Goal: Information Seeking & Learning: Understand process/instructions

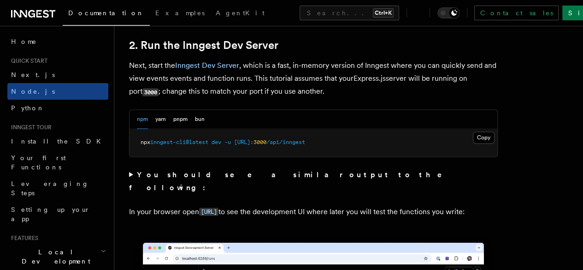
scroll to position [719, 0]
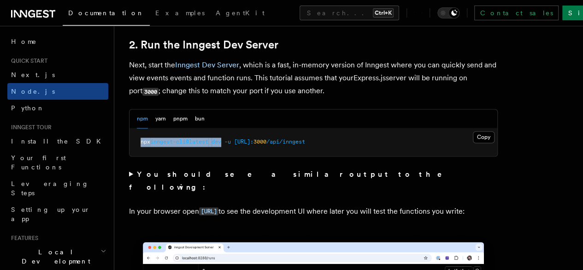
drag, startPoint x: 227, startPoint y: 152, endPoint x: 120, endPoint y: 156, distance: 107.1
copy span "npx inngest-cli@latest dev"
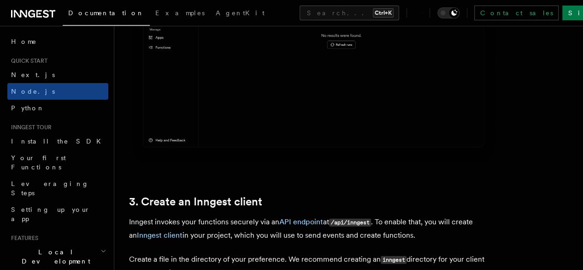
scroll to position [1203, 0]
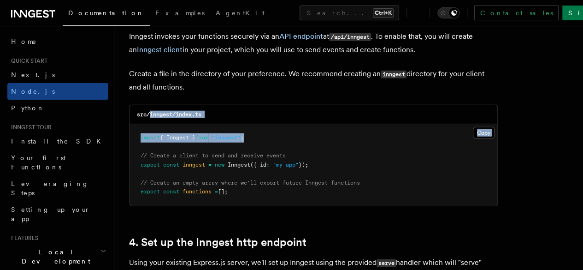
drag, startPoint x: 150, startPoint y: 105, endPoint x: 262, endPoint y: 119, distance: 112.4
click at [262, 119] on div "src/inngest/index.ts Copy Copied import { Inngest } from "inngest" ; // Create …" at bounding box center [313, 155] width 369 height 101
click at [229, 105] on div "src/inngest/index.ts" at bounding box center [314, 114] width 368 height 19
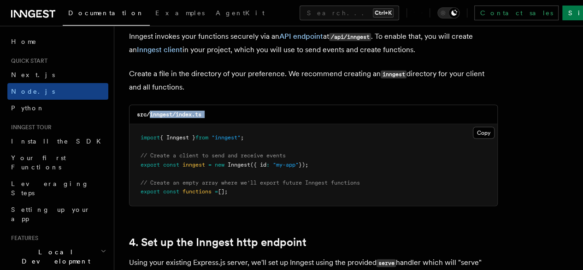
drag, startPoint x: 229, startPoint y: 105, endPoint x: 152, endPoint y: 109, distance: 77.2
click at [152, 109] on div "src/inngest/index.ts" at bounding box center [314, 114] width 368 height 19
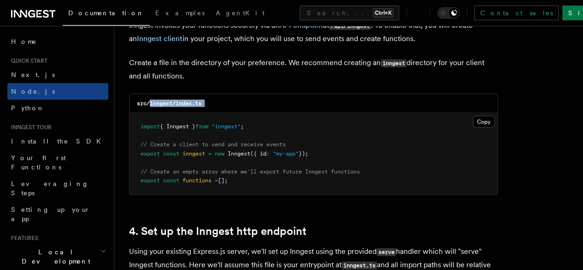
scroll to position [1214, 0]
click at [473, 115] on button "Copy Copied" at bounding box center [484, 121] width 22 height 12
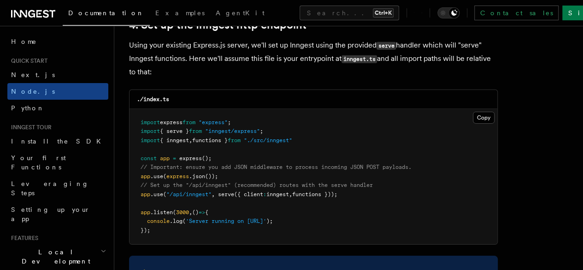
scroll to position [1438, 0]
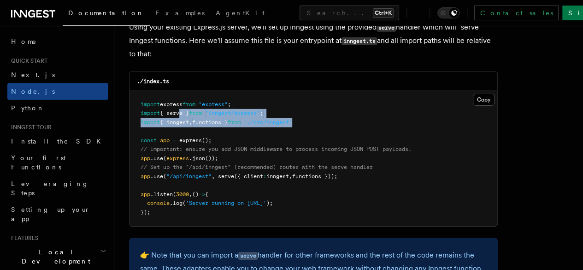
drag, startPoint x: 314, startPoint y: 114, endPoint x: 181, endPoint y: 104, distance: 133.2
click at [181, 104] on pre "import express from "express" ; import { serve } from "inngest/express" ; impor…" at bounding box center [314, 159] width 368 height 136
click at [318, 113] on pre "import express from "express" ; import { serve } from "inngest/express" ; impor…" at bounding box center [314, 159] width 368 height 136
drag, startPoint x: 318, startPoint y: 113, endPoint x: 139, endPoint y: 101, distance: 179.3
click at [139, 101] on pre "import express from "express" ; import { serve } from "inngest/express" ; impor…" at bounding box center [314, 159] width 368 height 136
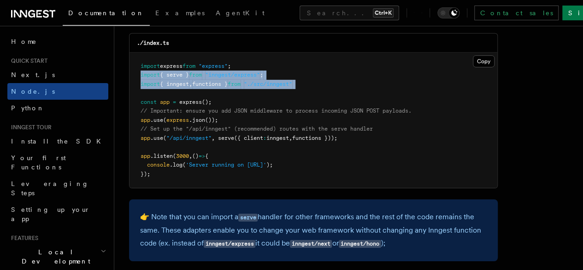
scroll to position [1477, 0]
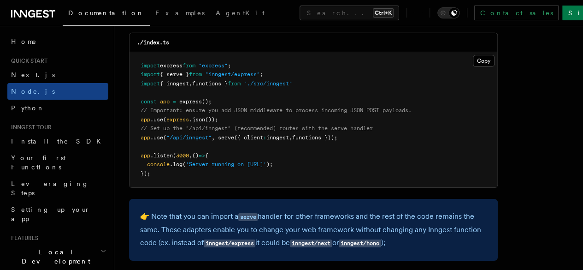
click at [217, 134] on span at bounding box center [216, 137] width 3 height 6
click at [215, 134] on span "," at bounding box center [213, 137] width 3 height 6
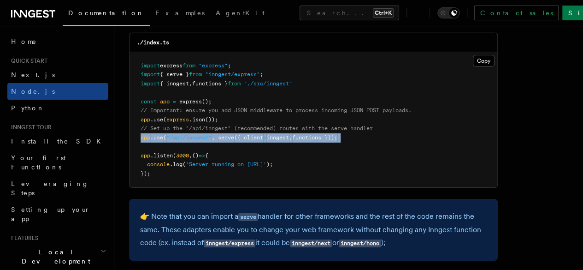
click at [215, 134] on span "," at bounding box center [213, 137] width 3 height 6
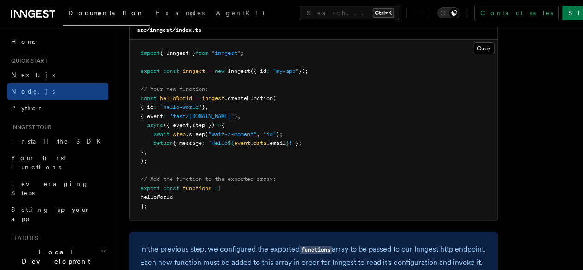
scroll to position [1873, 0]
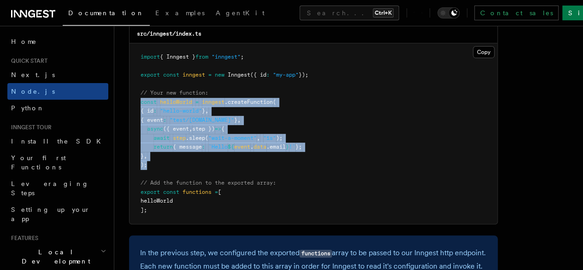
drag, startPoint x: 163, startPoint y: 181, endPoint x: 135, endPoint y: 119, distance: 67.9
click at [135, 119] on pre "import { Inngest } from "inngest" ; export const inngest = new Inngest ({ id : …" at bounding box center [314, 133] width 368 height 180
copy code "const helloWorld = inngest .createFunction ( { id : "hello-world" } , { event :…"
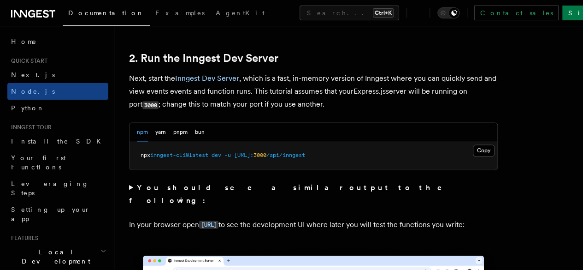
scroll to position [704, 0]
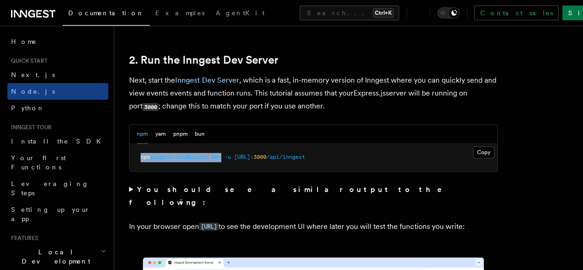
drag, startPoint x: 227, startPoint y: 169, endPoint x: 139, endPoint y: 171, distance: 88.1
click at [139, 171] on pre "npx inngest-cli@latest dev -u [URL]: 3000 /api/inngest" at bounding box center [314, 157] width 368 height 28
copy span "npx inngest-cli@latest dev"
